Goal: Task Accomplishment & Management: Manage account settings

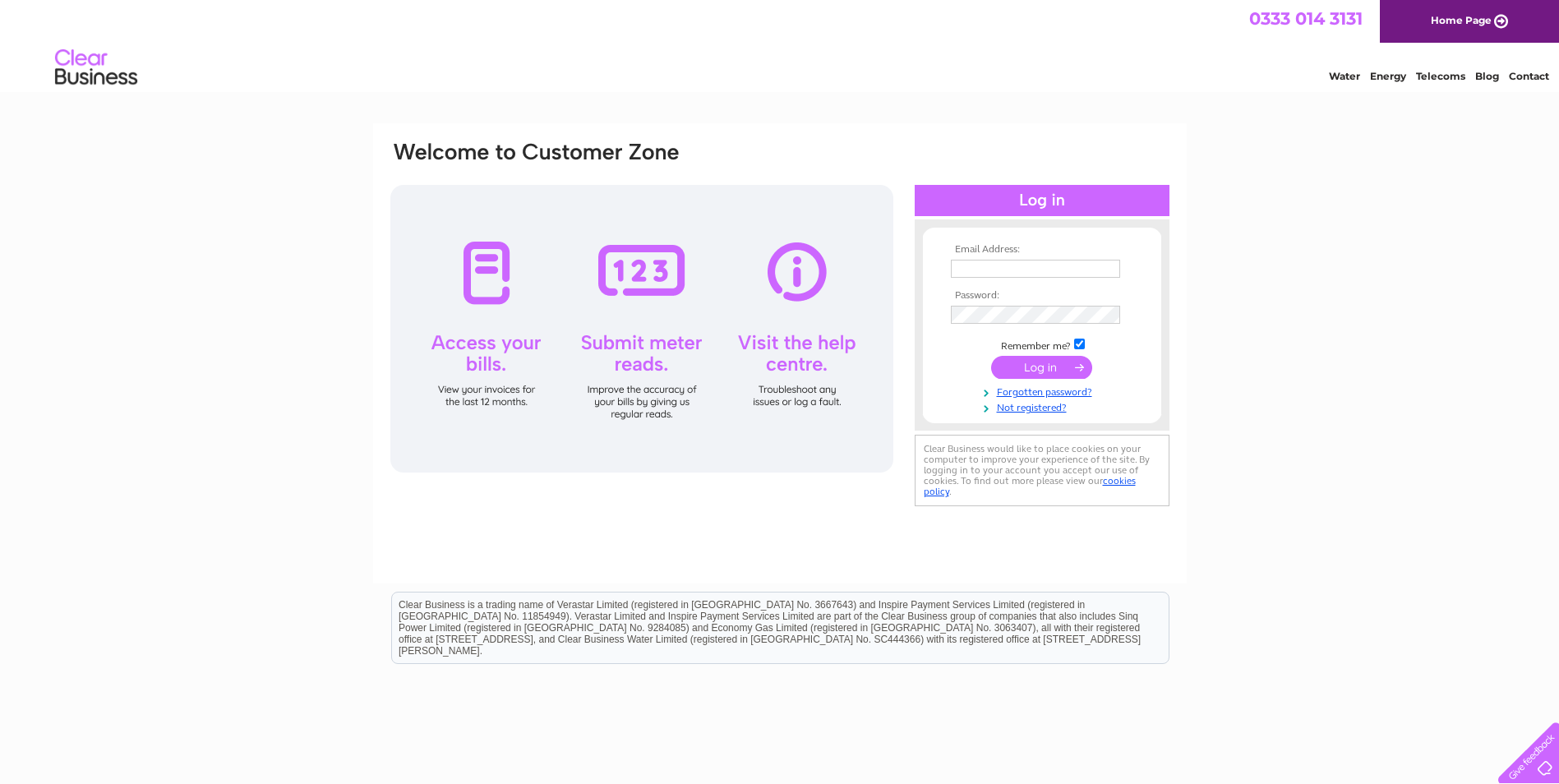
type input "accounts@holtliving.co.uk"
click at [1009, 373] on input "submit" at bounding box center [1042, 367] width 101 height 23
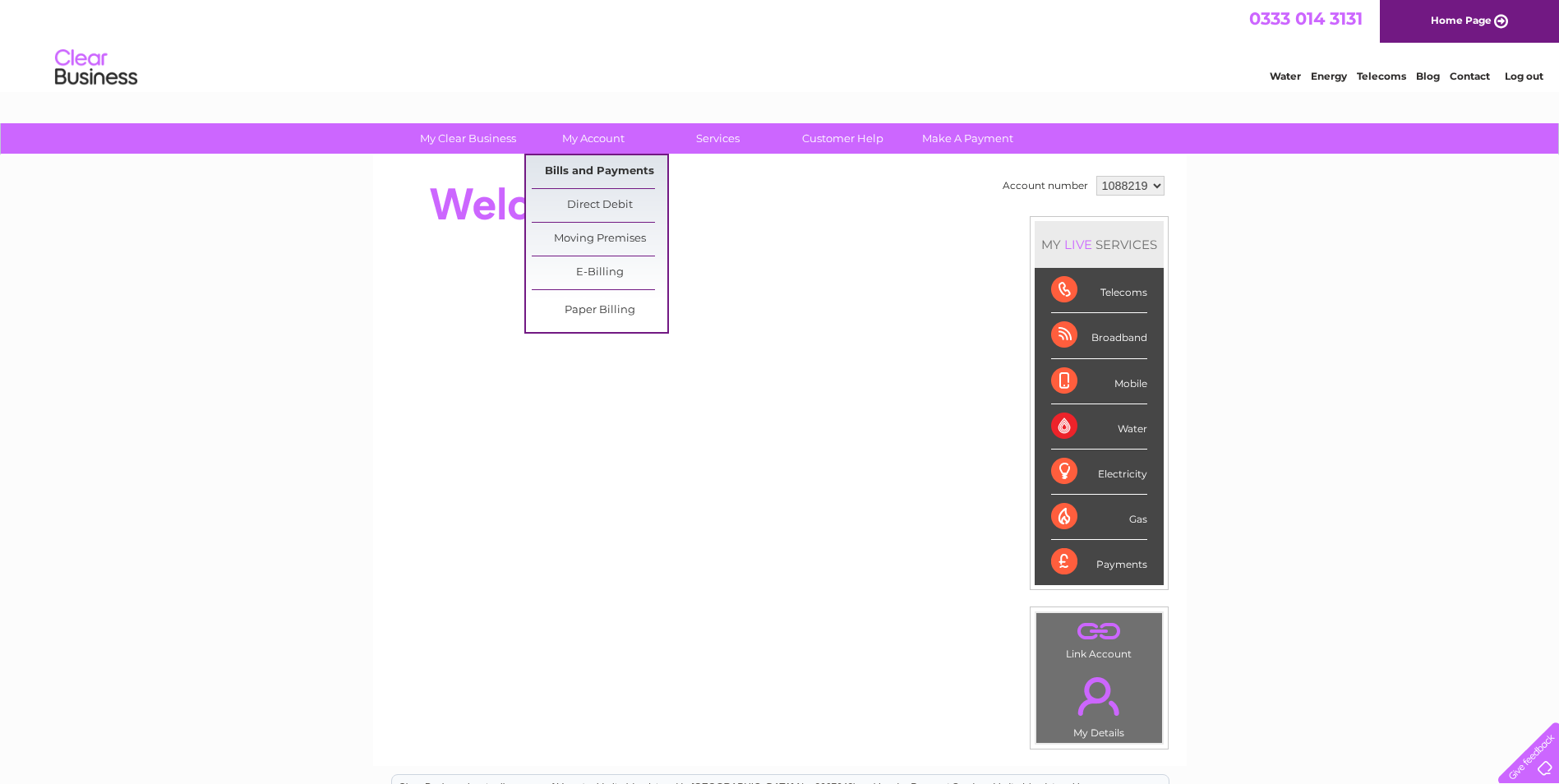
click at [584, 170] on link "Bills and Payments" at bounding box center [599, 171] width 136 height 33
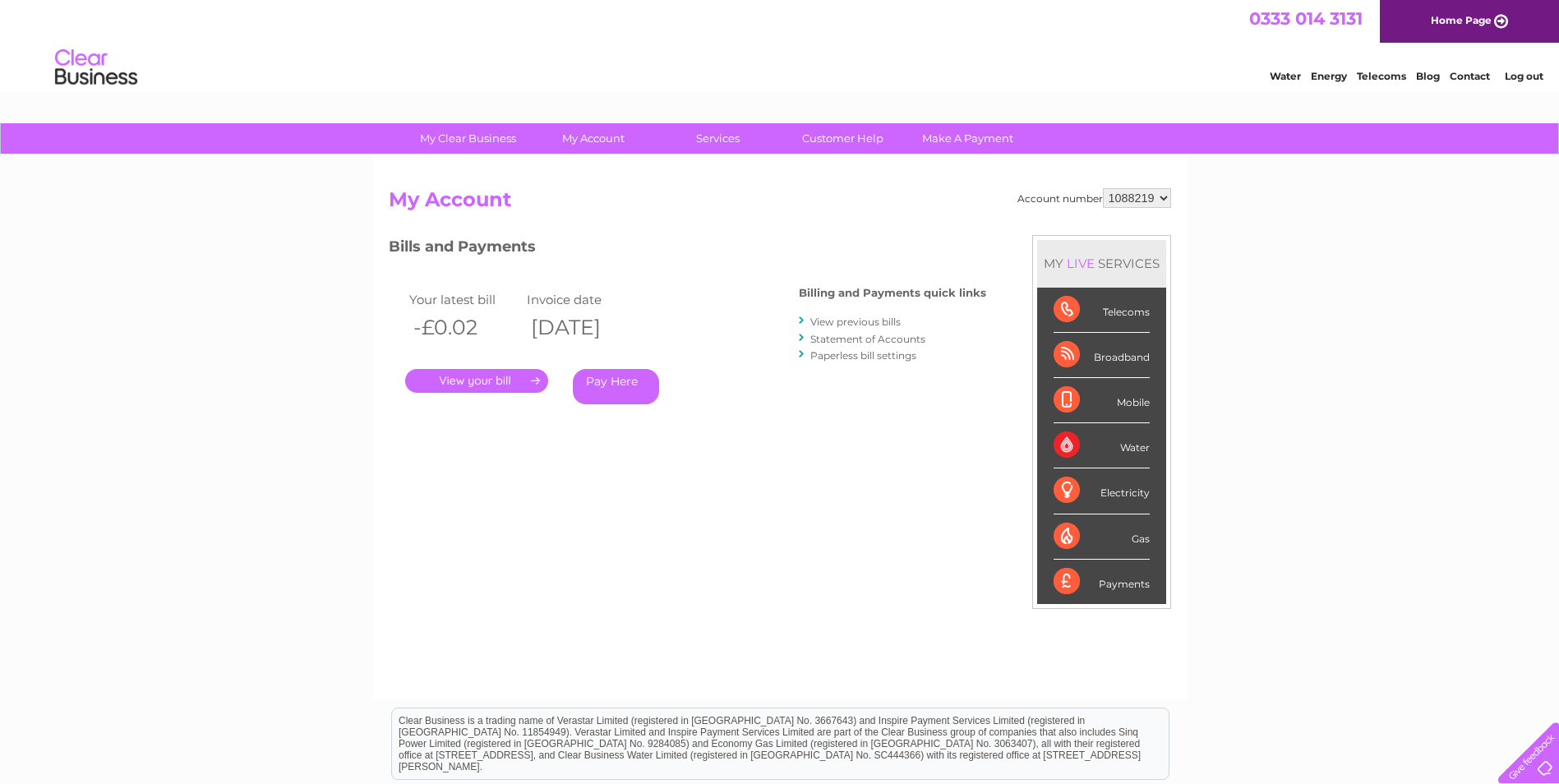
click at [484, 383] on link "." at bounding box center [477, 381] width 143 height 24
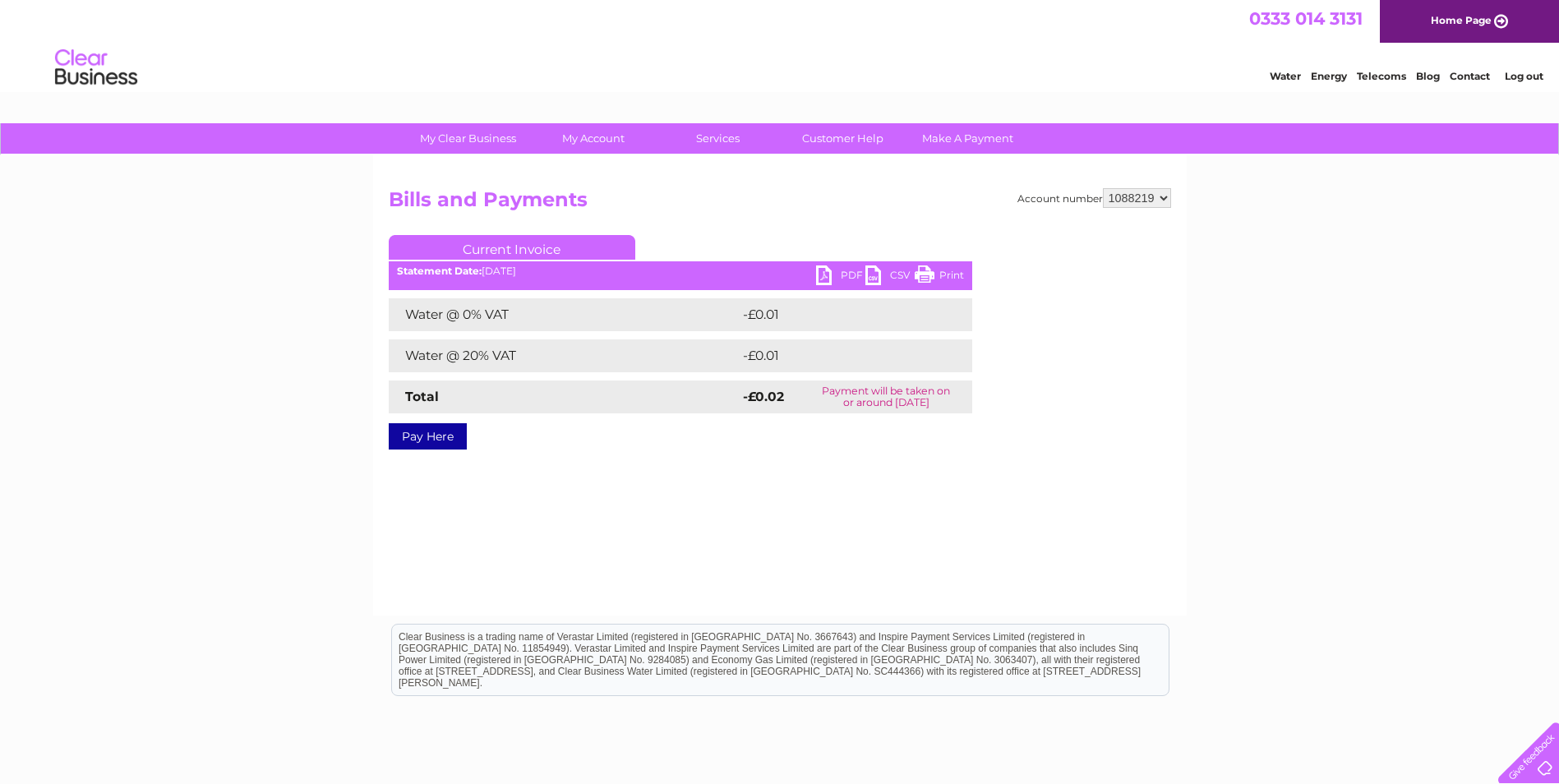
click at [663, 507] on div "Account number 1088219 1126034 Bills and Payments Current Invoice PDF CSV Print" at bounding box center [779, 385] width 813 height 460
